Goal: Information Seeking & Learning: Learn about a topic

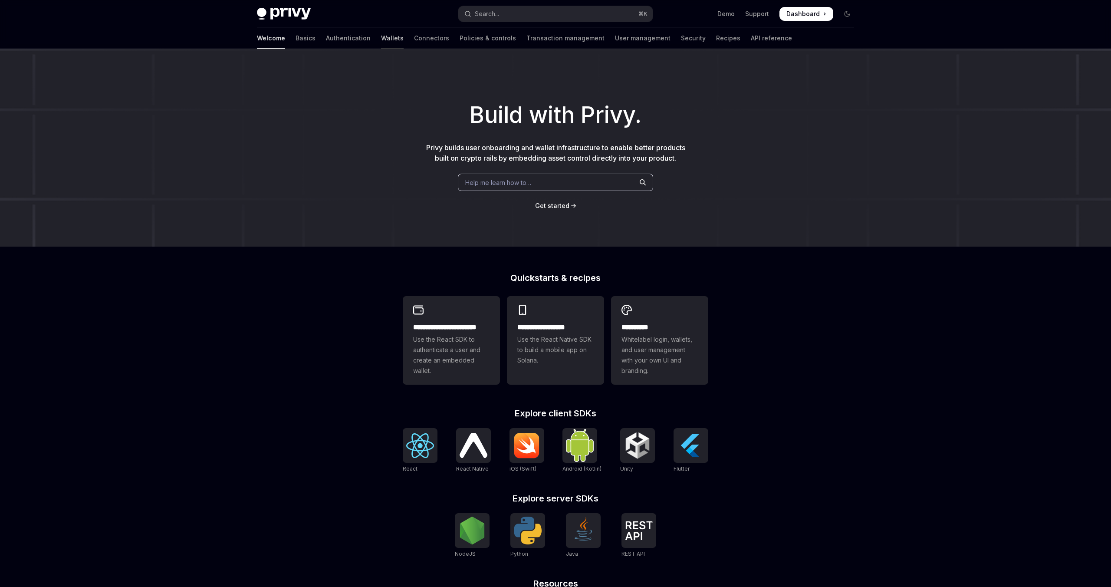
click at [381, 37] on link "Wallets" at bounding box center [392, 38] width 23 height 21
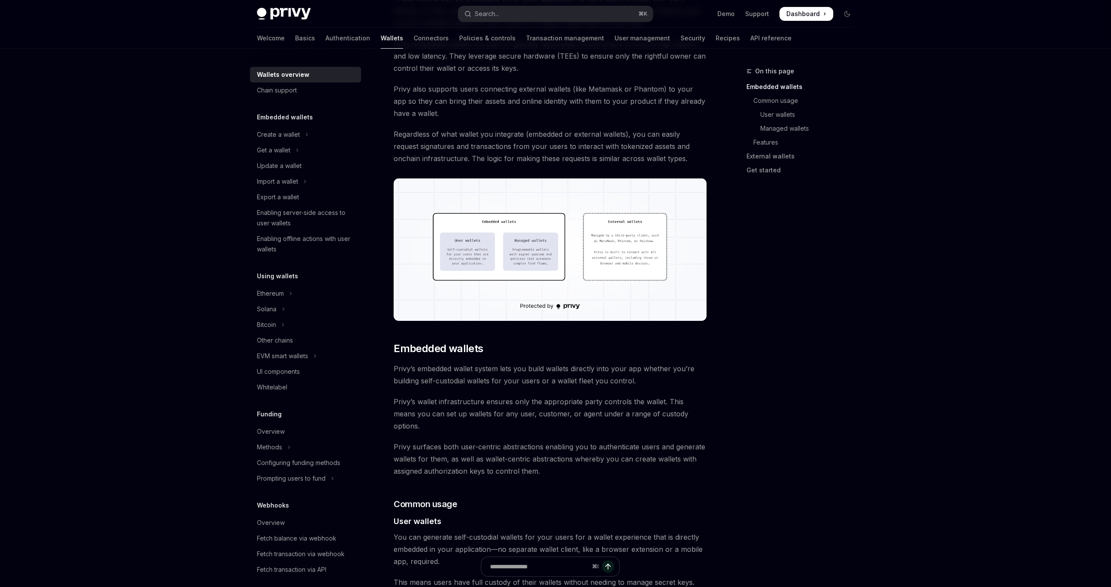
scroll to position [155, 0]
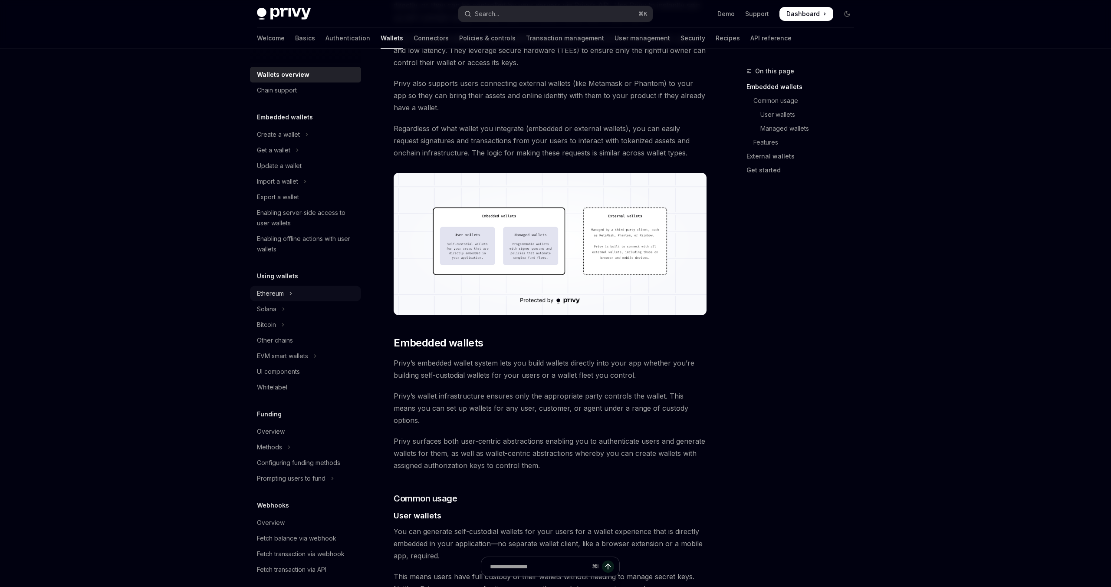
click at [271, 291] on div "Ethereum" at bounding box center [270, 293] width 27 height 10
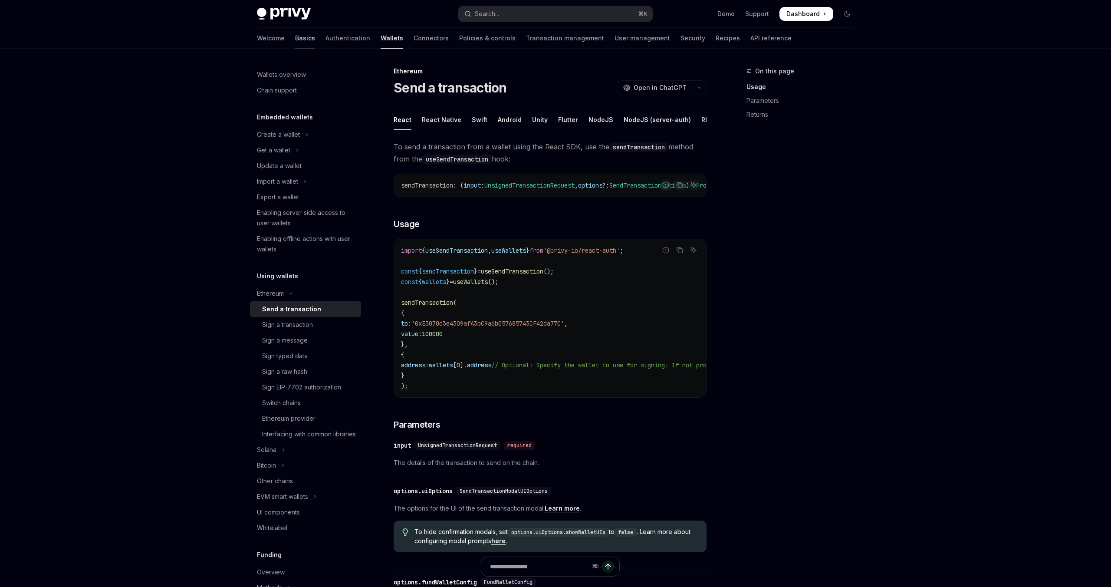
click at [295, 37] on link "Basics" at bounding box center [305, 38] width 20 height 21
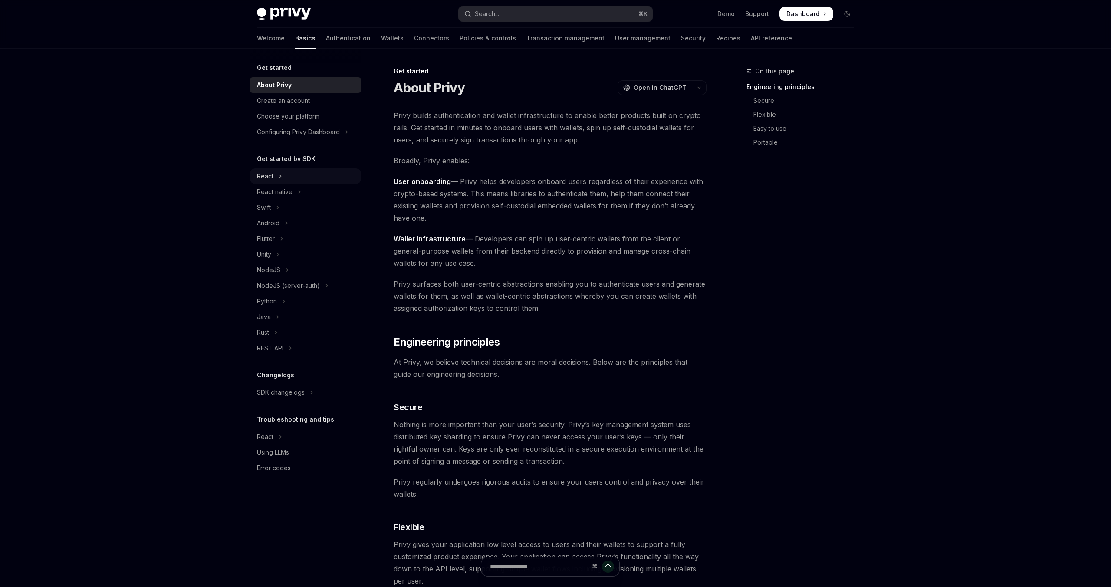
click at [279, 173] on icon "Toggle React section" at bounding box center [280, 176] width 3 height 10
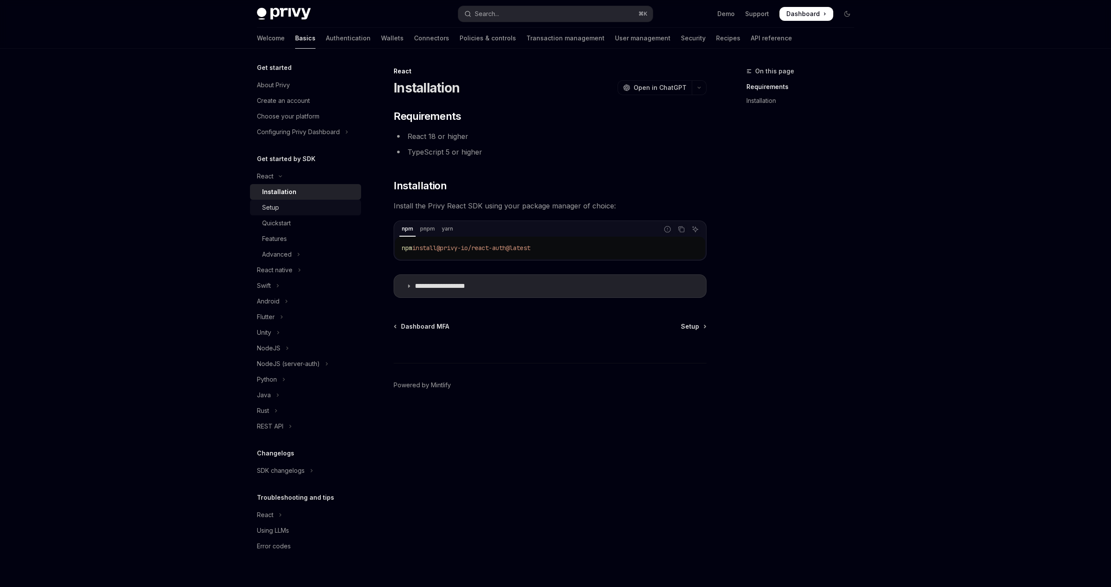
click at [292, 205] on div "Setup" at bounding box center [309, 207] width 94 height 10
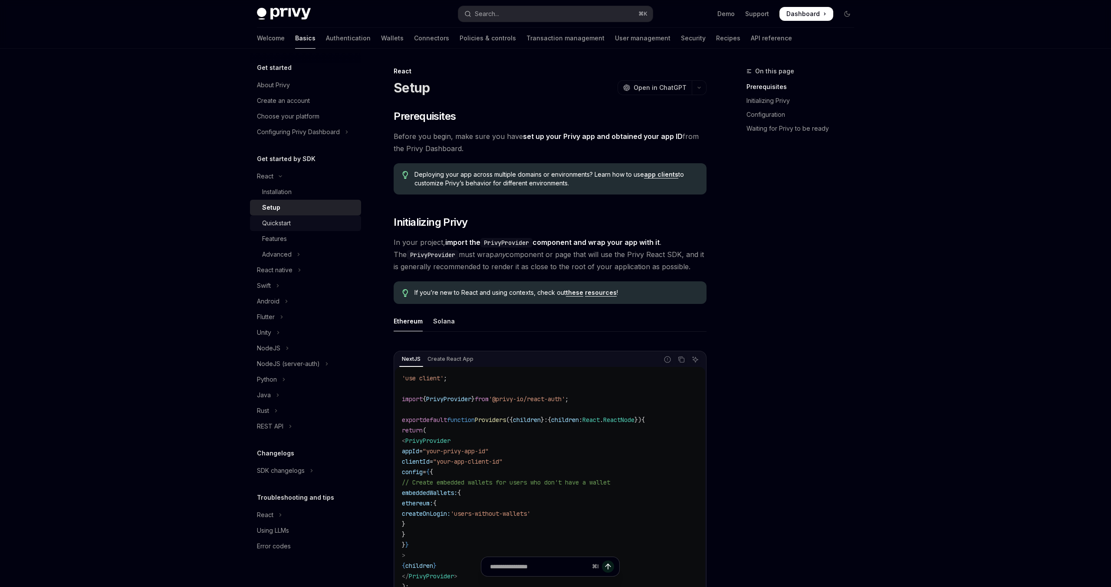
click at [282, 220] on div "Quickstart" at bounding box center [276, 223] width 29 height 10
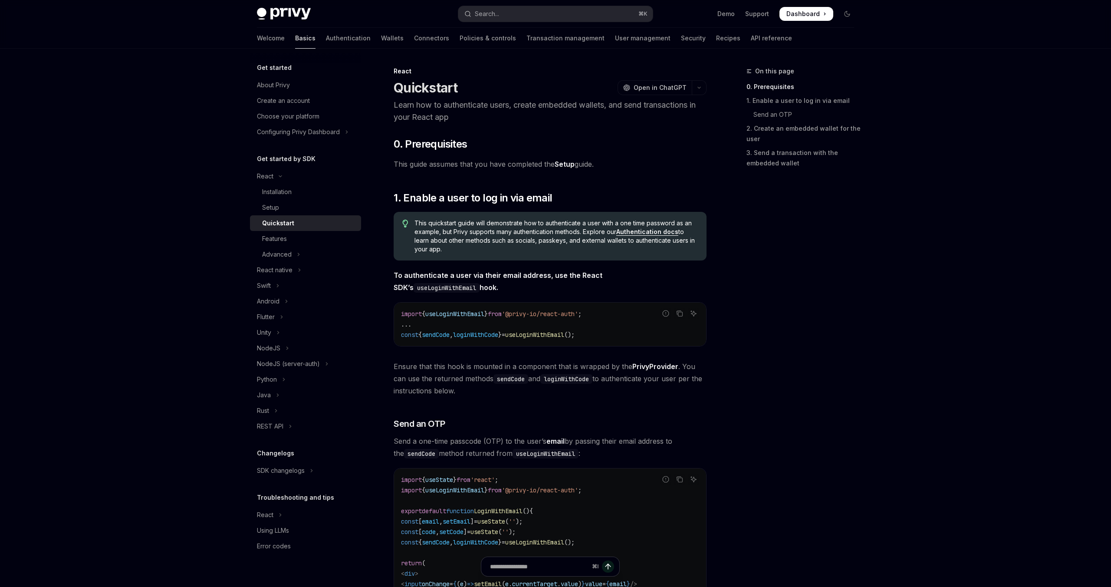
click at [295, 38] on link "Basics" at bounding box center [305, 38] width 20 height 21
type textarea "*"
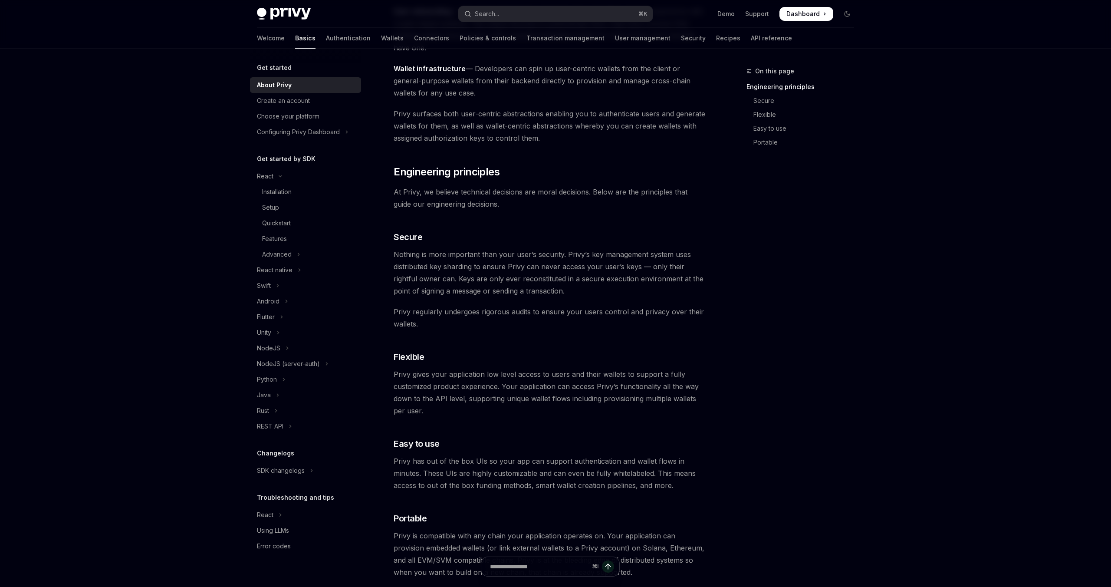
scroll to position [171, 0]
